Goal: Navigation & Orientation: Find specific page/section

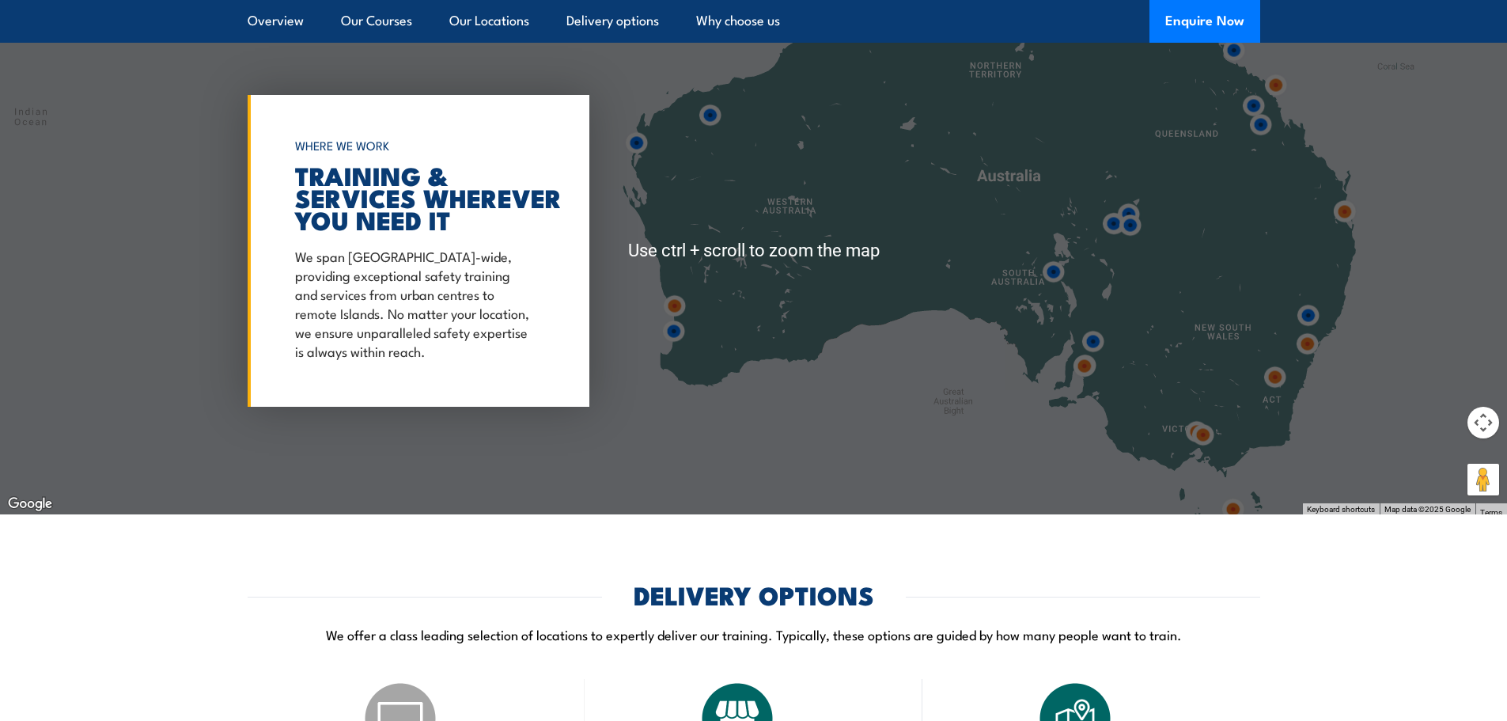
scroll to position [2294, 0]
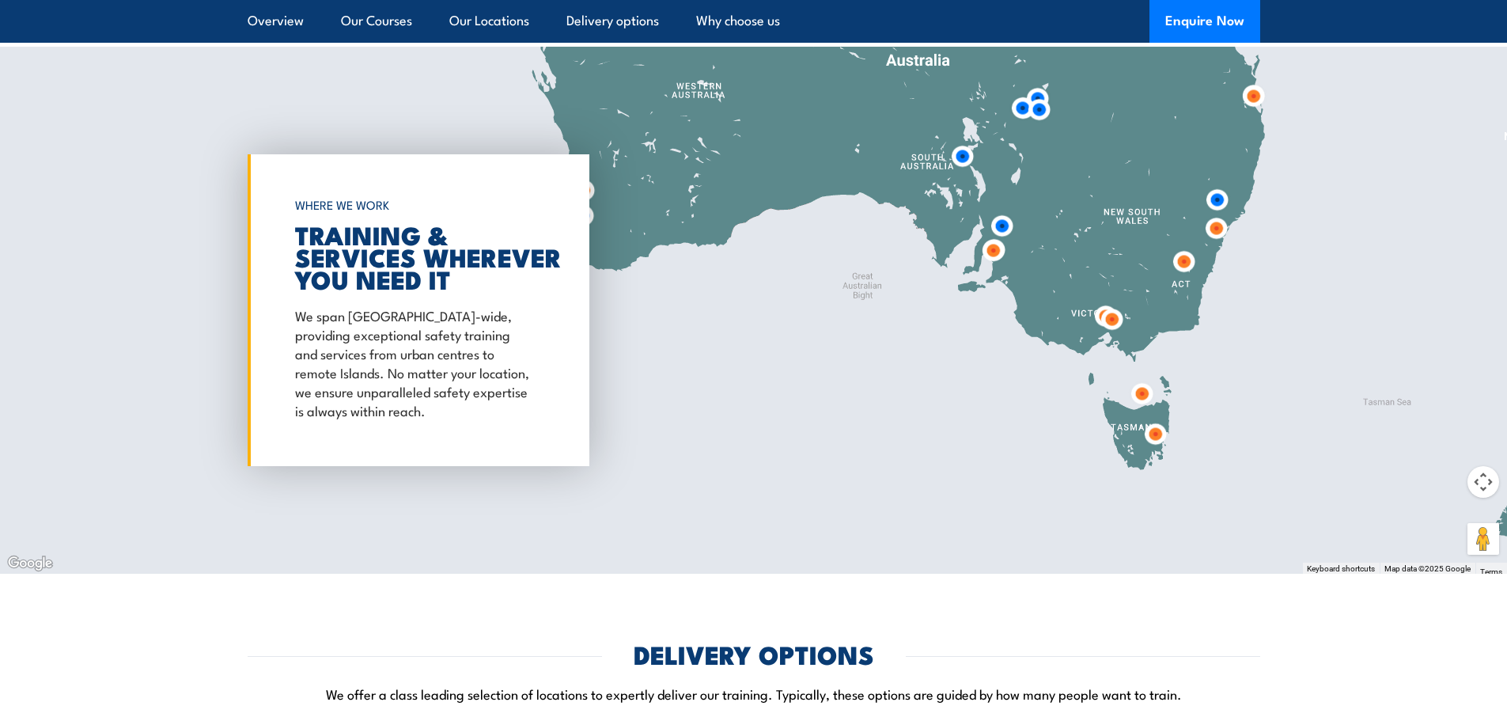
drag, startPoint x: 902, startPoint y: 502, endPoint x: 812, endPoint y: 322, distance: 201.6
click at [812, 322] on div at bounding box center [753, 310] width 1507 height 527
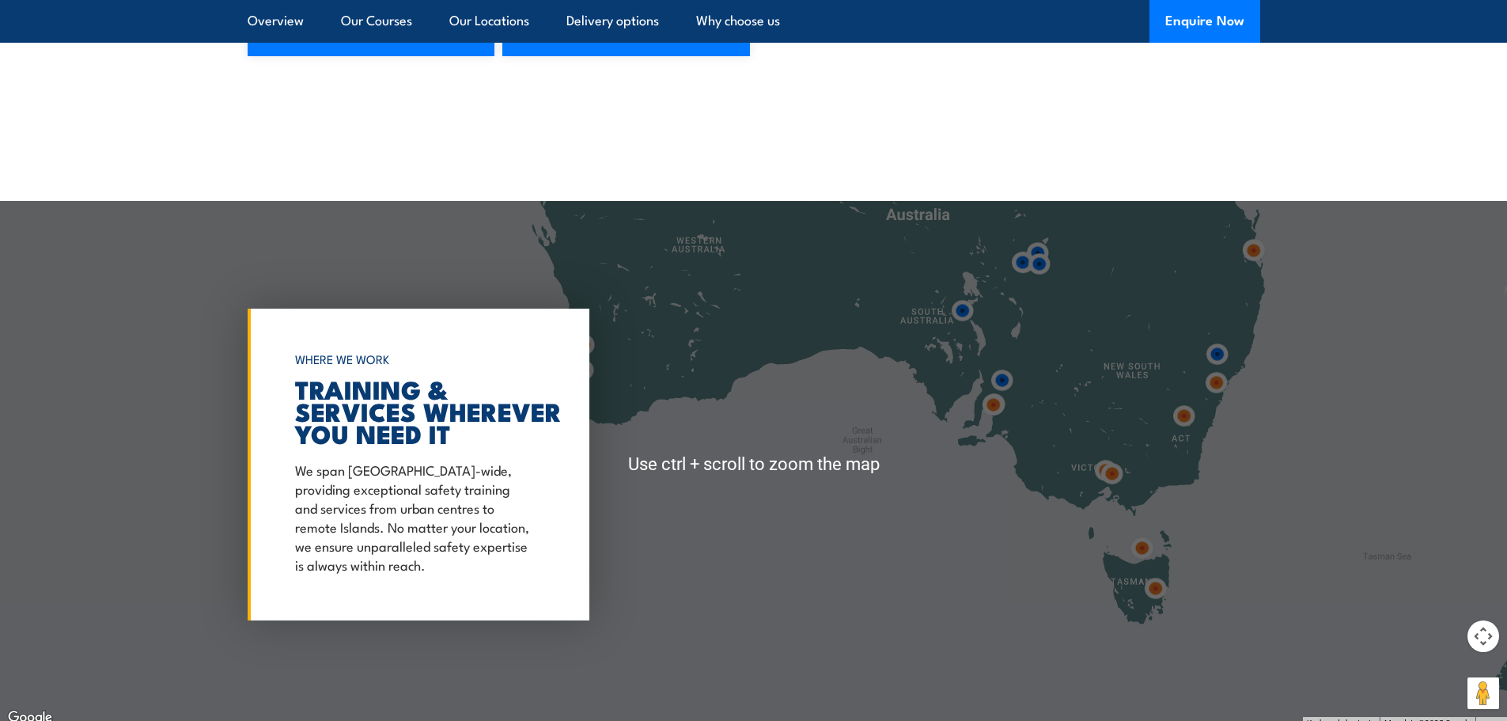
scroll to position [2215, 0]
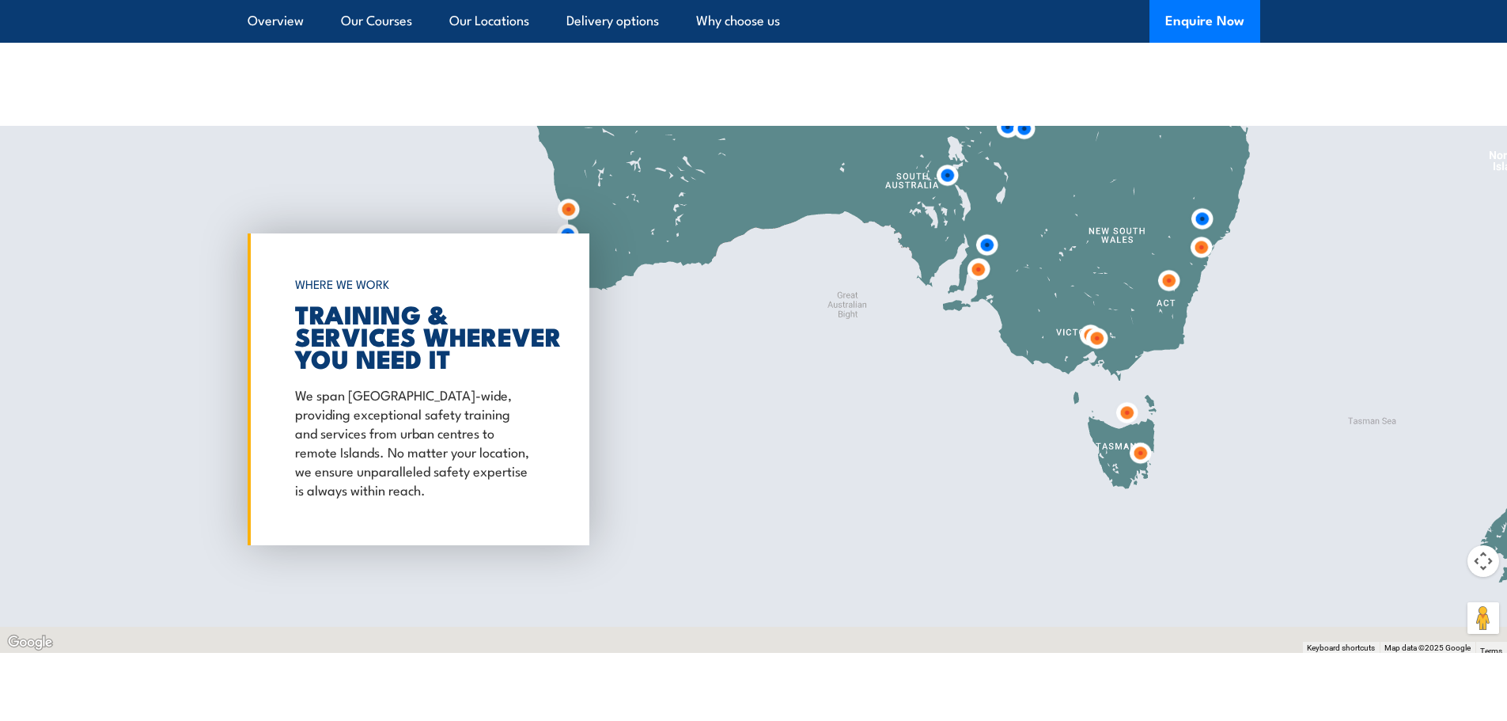
drag, startPoint x: 1214, startPoint y: 506, endPoint x: 1199, endPoint y: 444, distance: 64.3
click at [1199, 444] on div at bounding box center [753, 389] width 1507 height 527
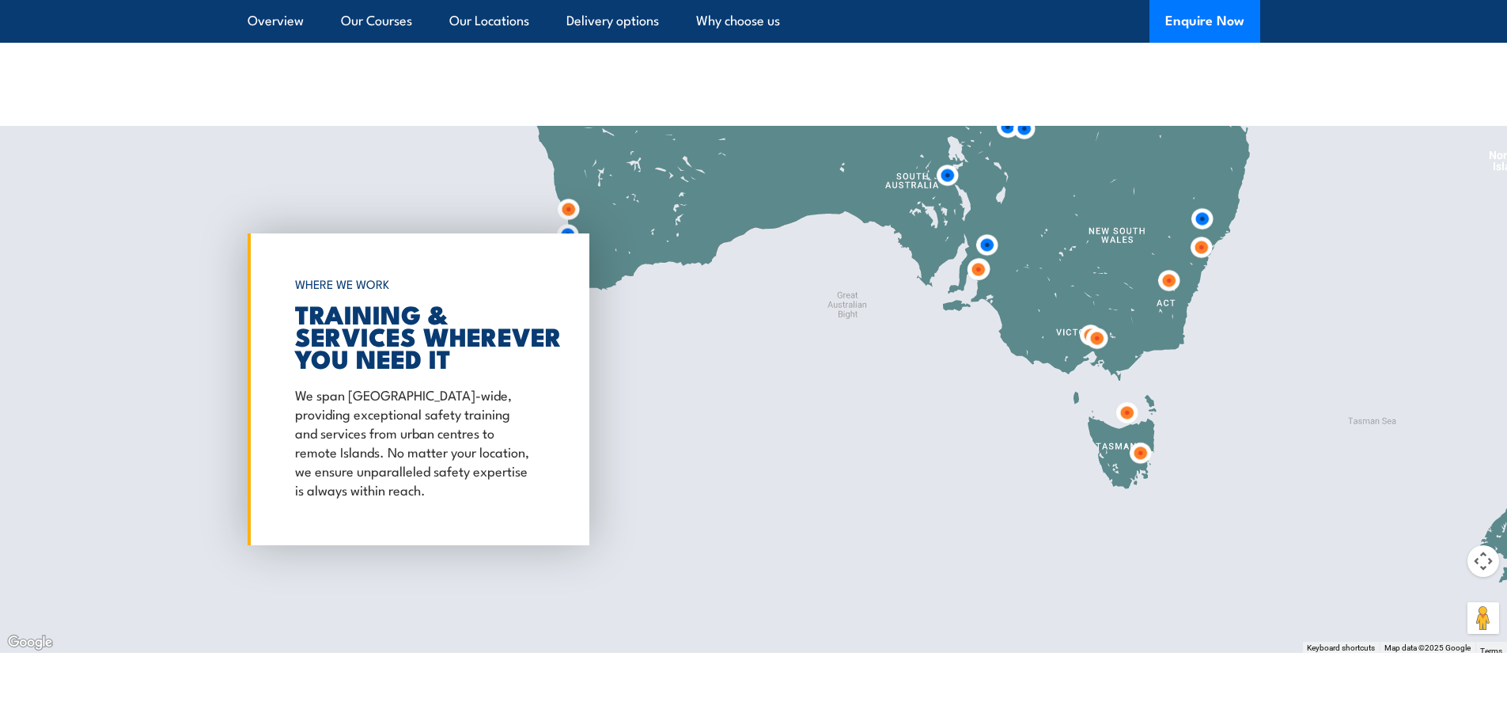
click at [1140, 455] on img at bounding box center [1140, 452] width 29 height 29
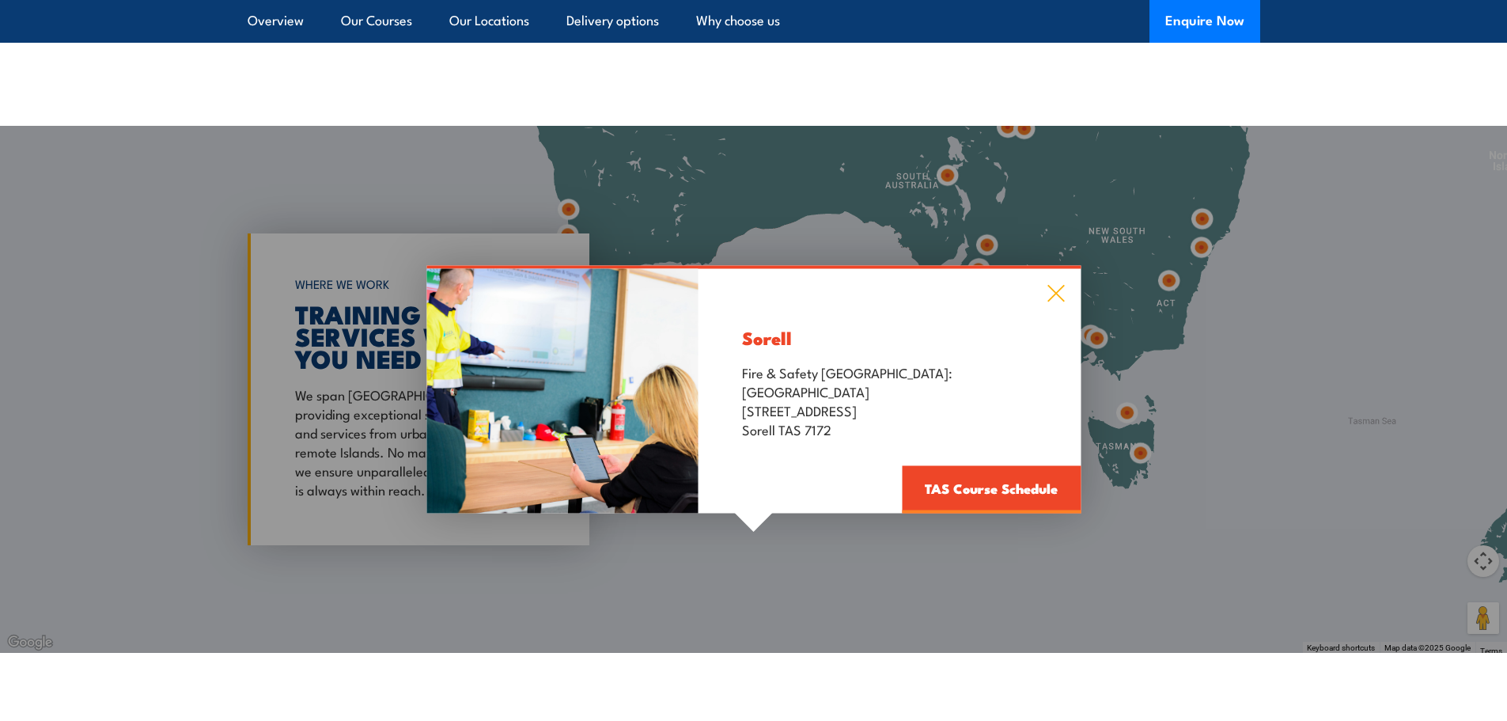
click at [1058, 290] on icon at bounding box center [1055, 294] width 17 height 17
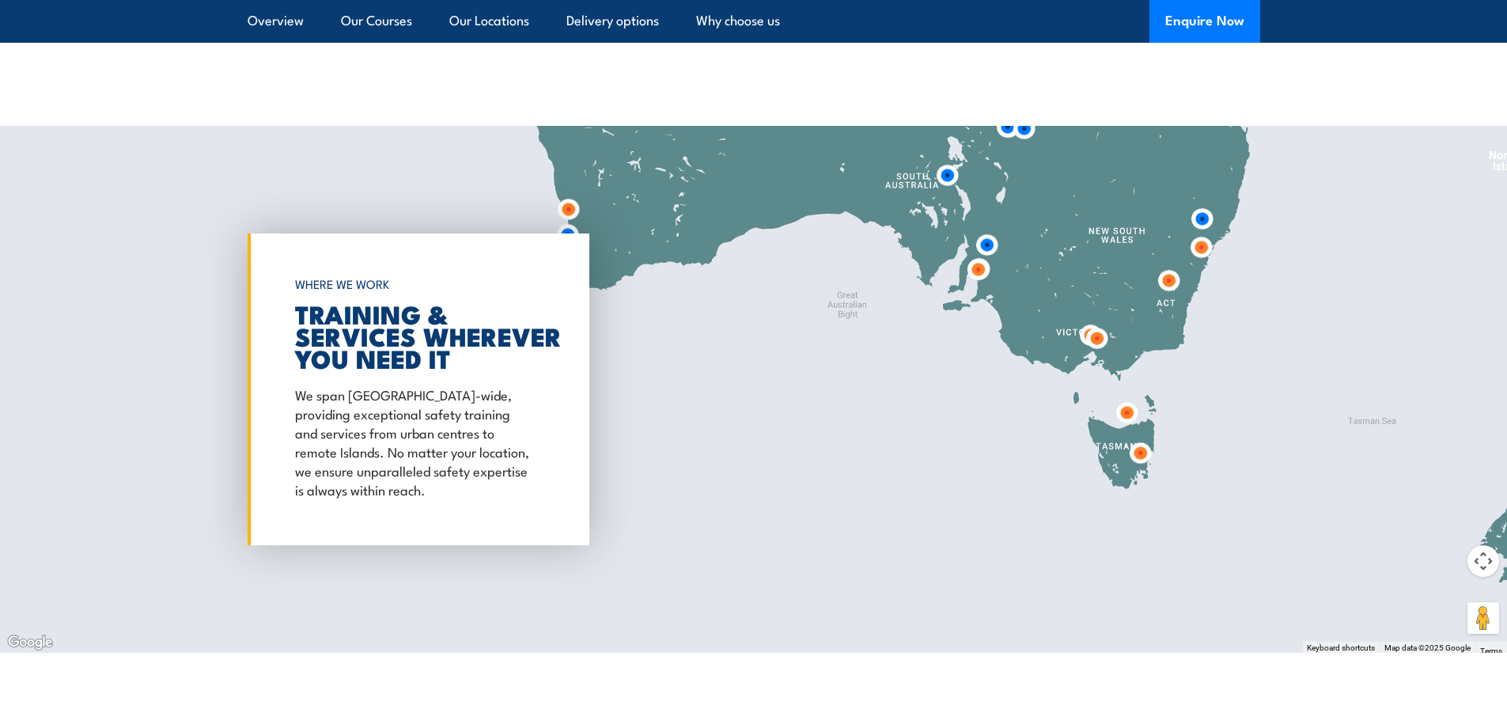
click at [1127, 413] on img at bounding box center [1126, 412] width 29 height 29
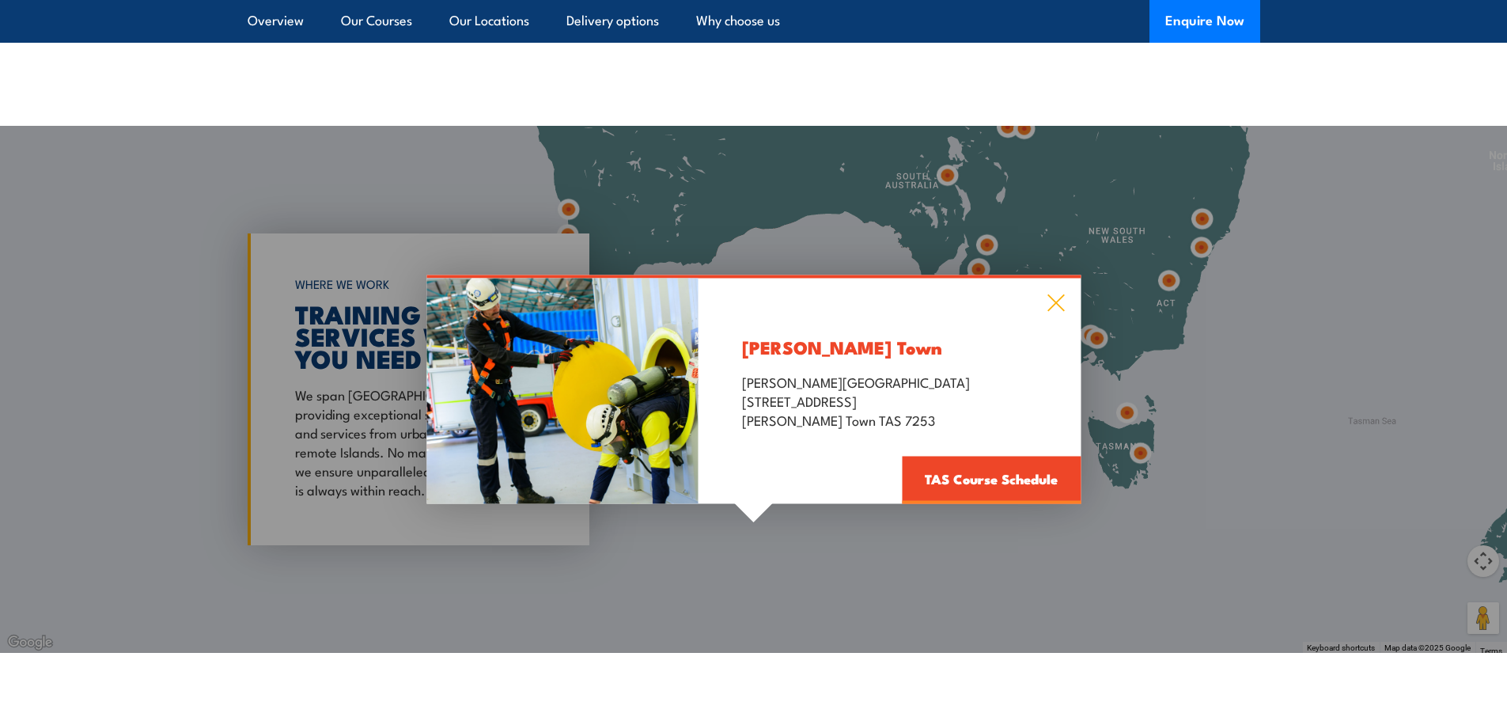
click at [1059, 295] on icon at bounding box center [1056, 302] width 18 height 17
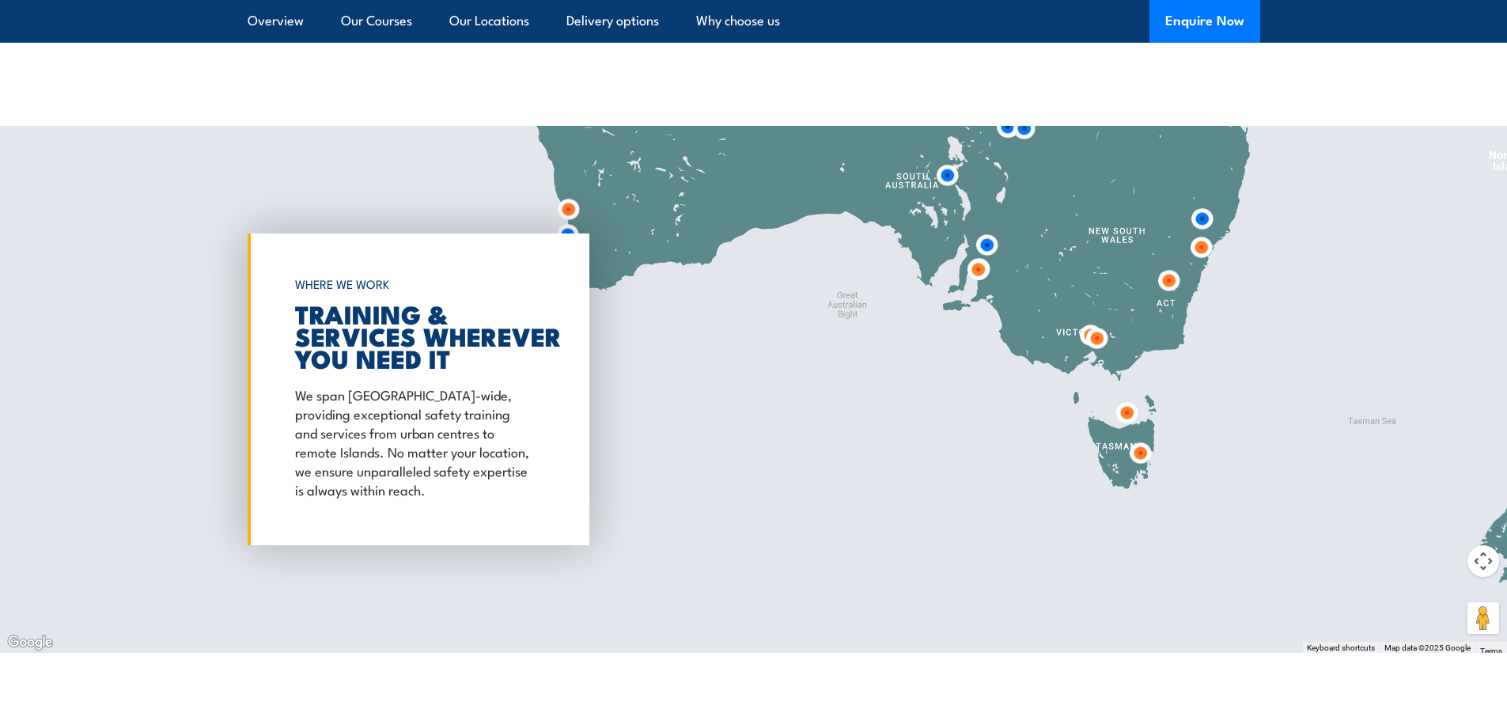
click at [1144, 457] on img at bounding box center [1140, 452] width 29 height 29
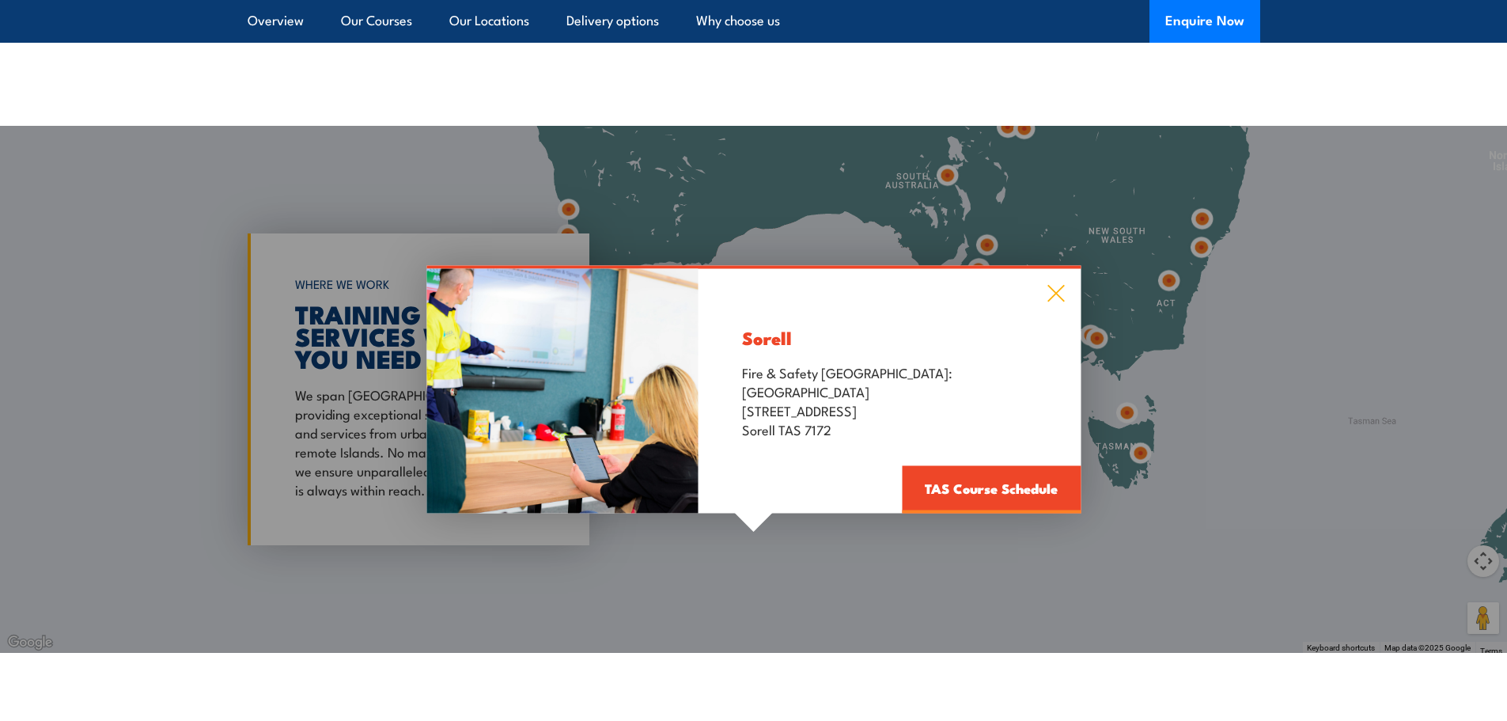
click at [1053, 290] on icon at bounding box center [1055, 294] width 17 height 17
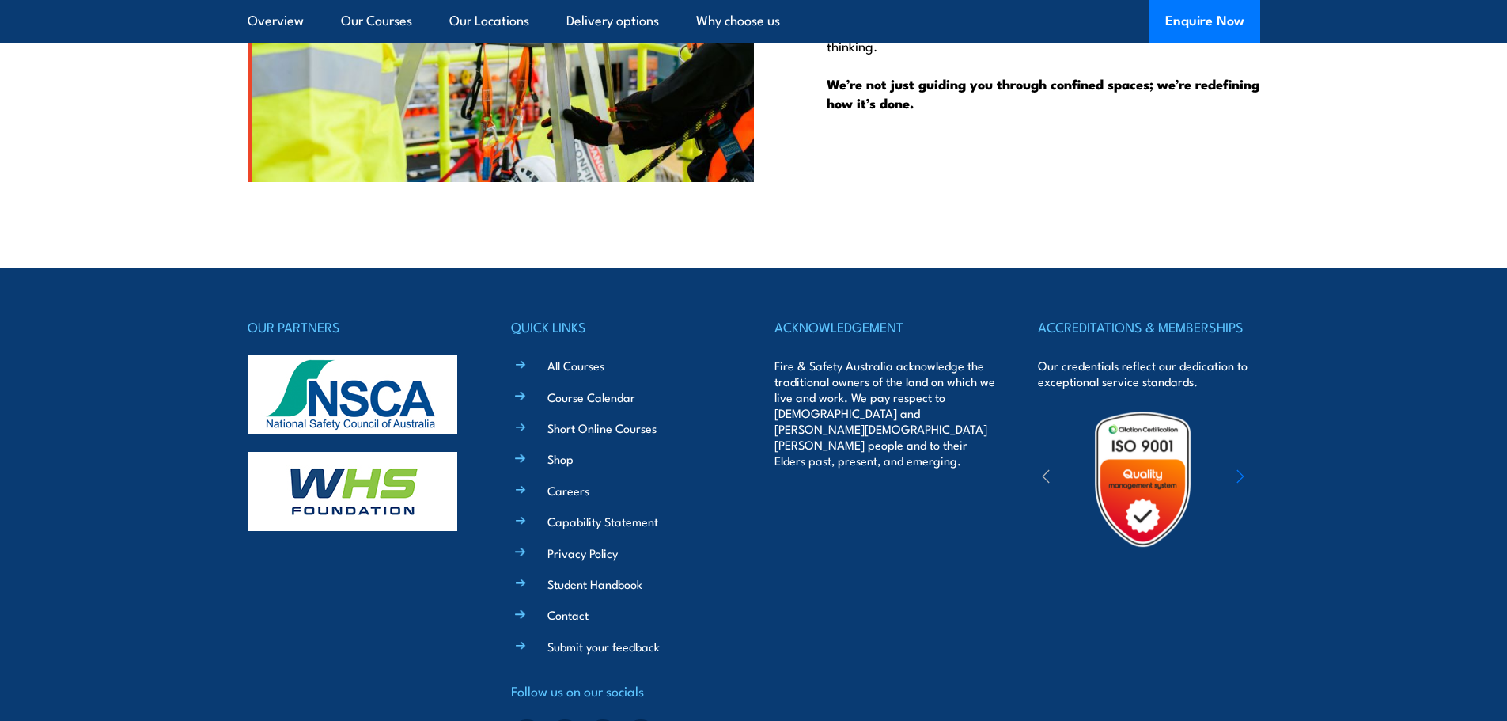
scroll to position [4154, 0]
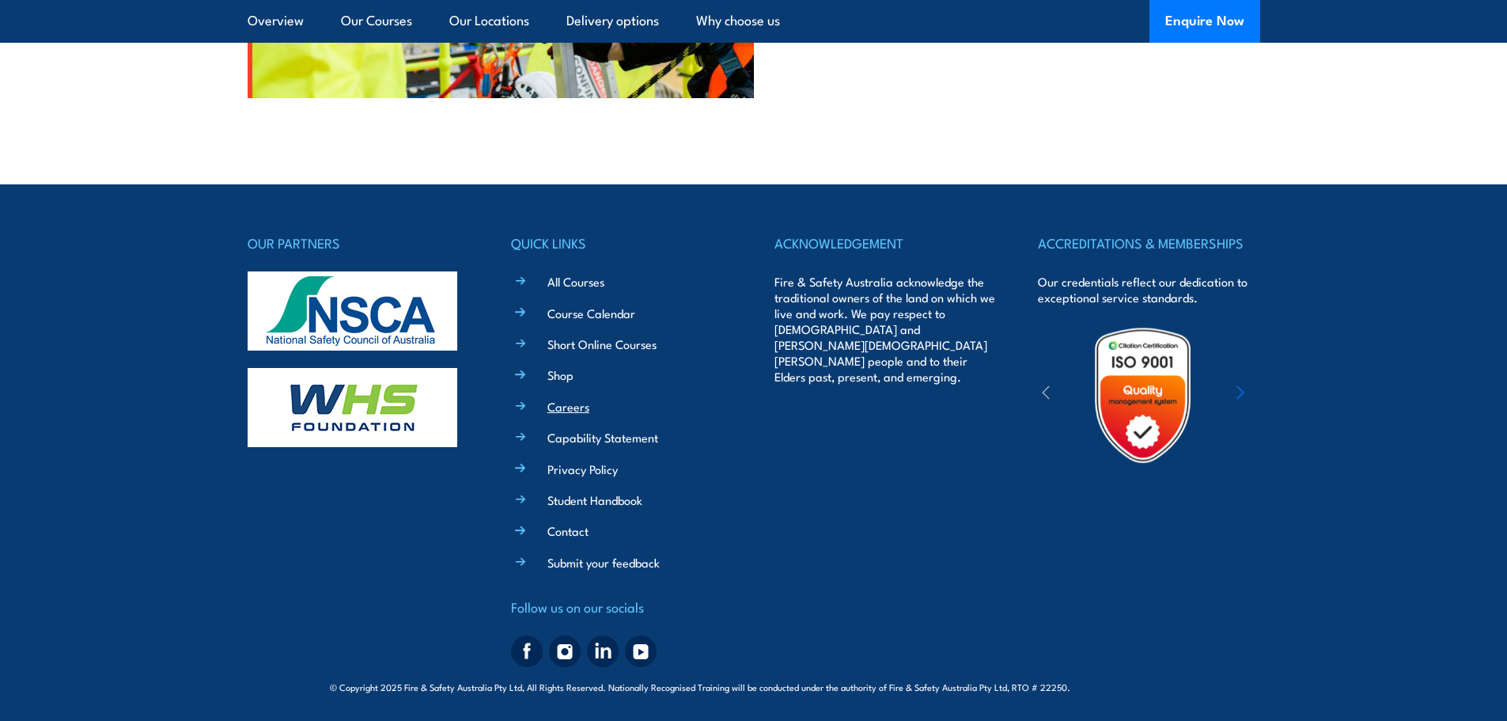
click at [550, 407] on link "Careers" at bounding box center [568, 406] width 42 height 17
